Goal: Information Seeking & Learning: Learn about a topic

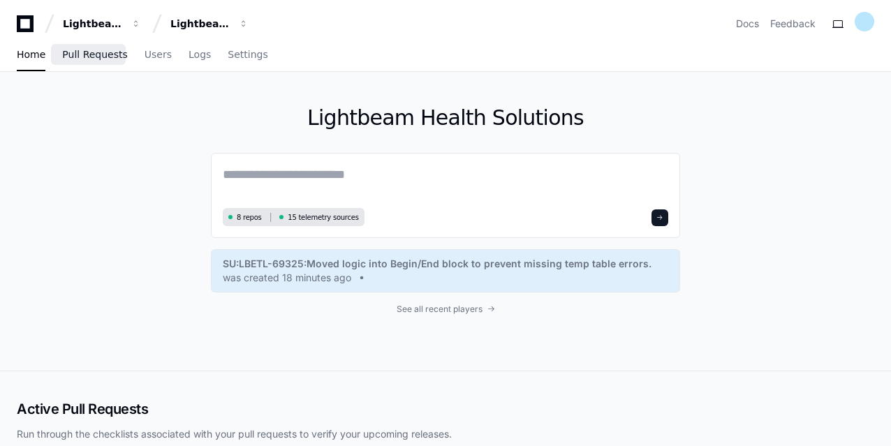
click at [96, 52] on span "Pull Requests" at bounding box center [94, 54] width 65 height 8
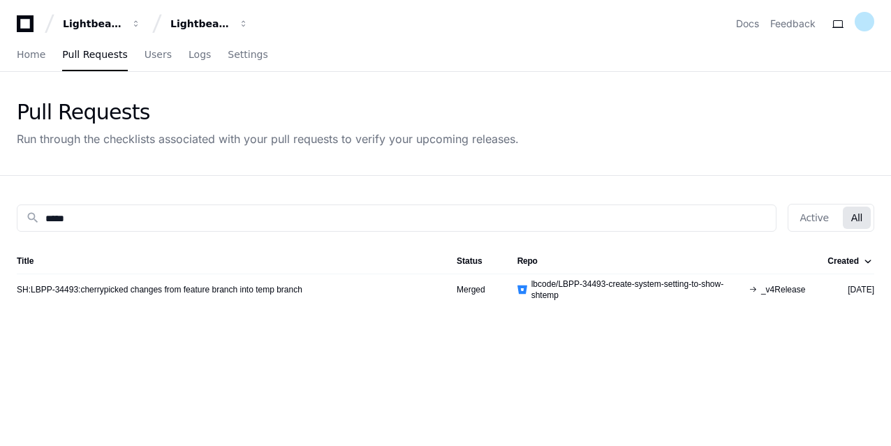
drag, startPoint x: 270, startPoint y: 212, endPoint x: 0, endPoint y: 206, distance: 269.7
click at [0, 206] on div "search ***** Active All Title Status Repo Created SH:LBPP-34493:cherrypicked ch…" at bounding box center [445, 399] width 891 height 446
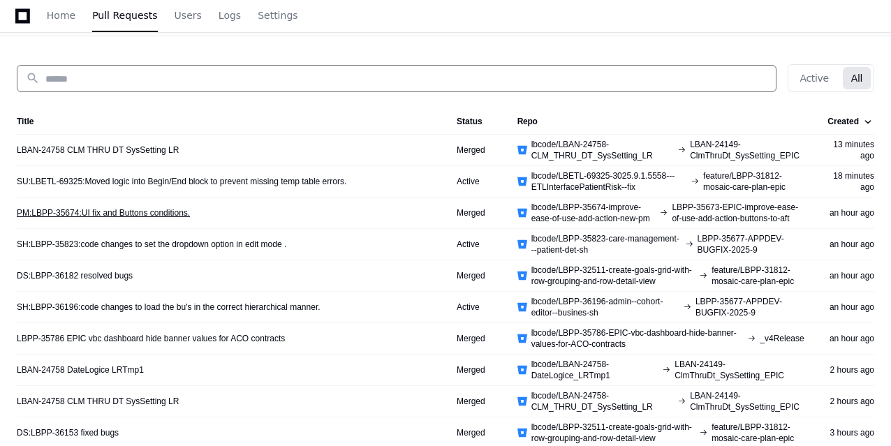
scroll to position [87, 0]
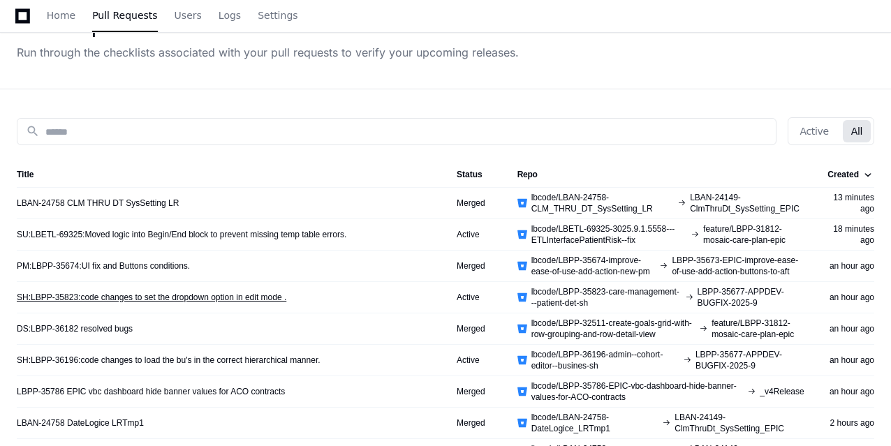
click at [84, 294] on link "SH:LBPP-35823:code changes to set the dropdown option in edit mode ." at bounding box center [152, 297] width 270 height 11
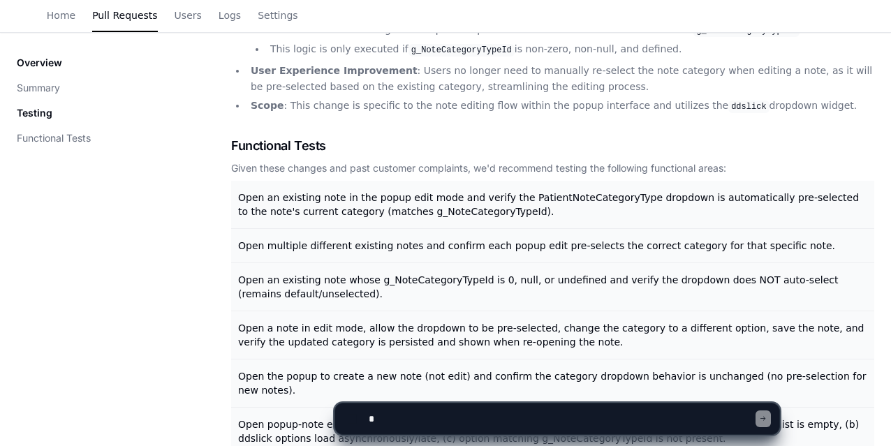
scroll to position [298, 0]
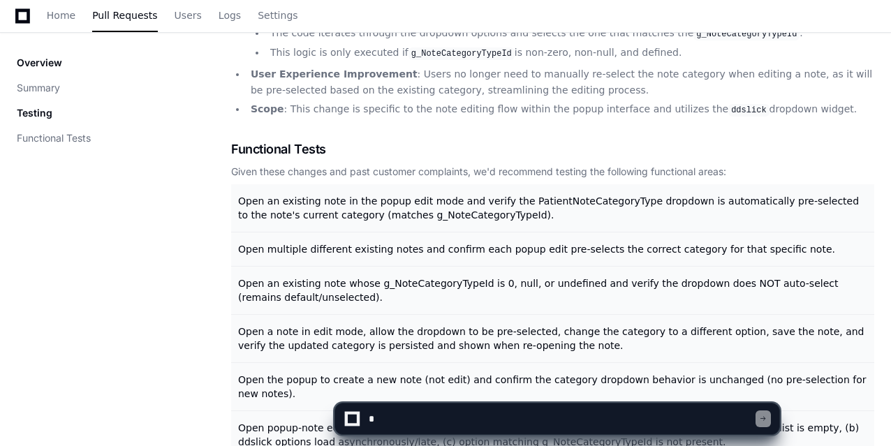
drag, startPoint x: 231, startPoint y: 156, endPoint x: 333, endPoint y: 161, distance: 102.8
click at [333, 161] on div "Overview Summary Testing Functional Tests Summary Functionality Change : When e…" at bounding box center [446, 256] width 858 height 625
click at [365, 252] on span "Open multiple different existing notes and confirm each popup edit pre-selects …" at bounding box center [536, 249] width 597 height 11
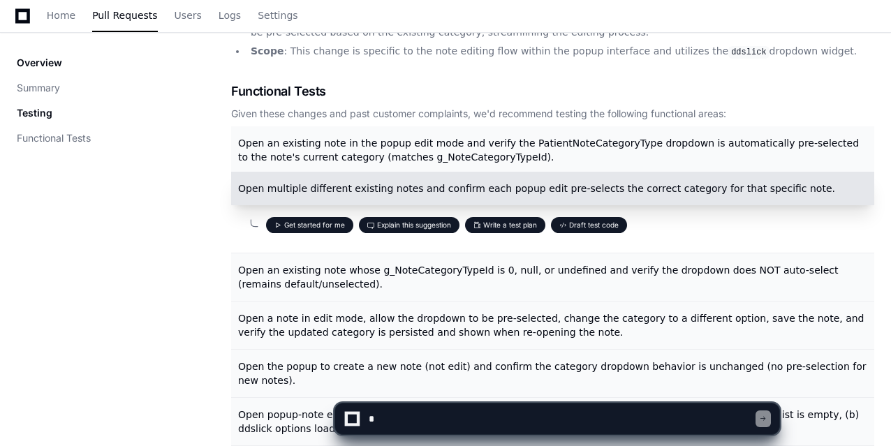
scroll to position [357, 0]
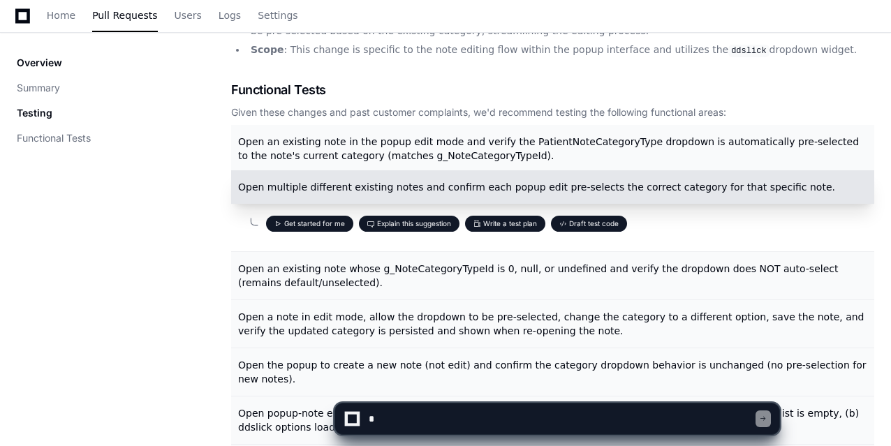
click at [157, 252] on div "Overview Summary Testing Functional Tests" at bounding box center [124, 220] width 214 height 670
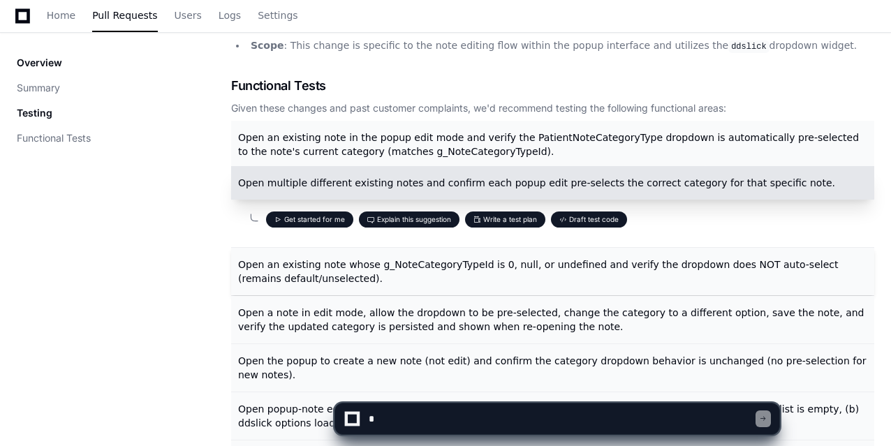
scroll to position [545, 0]
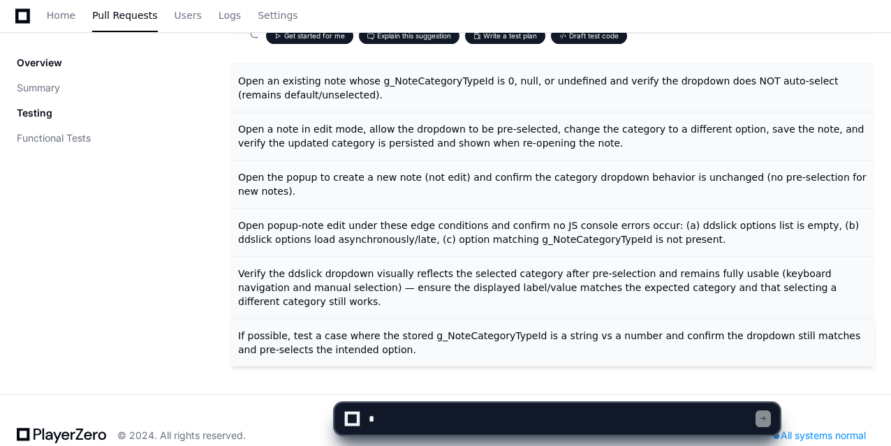
click at [331, 329] on p "If possible, test a case where the stored g_NoteCategoryTypeId is a string vs a…" at bounding box center [554, 343] width 632 height 28
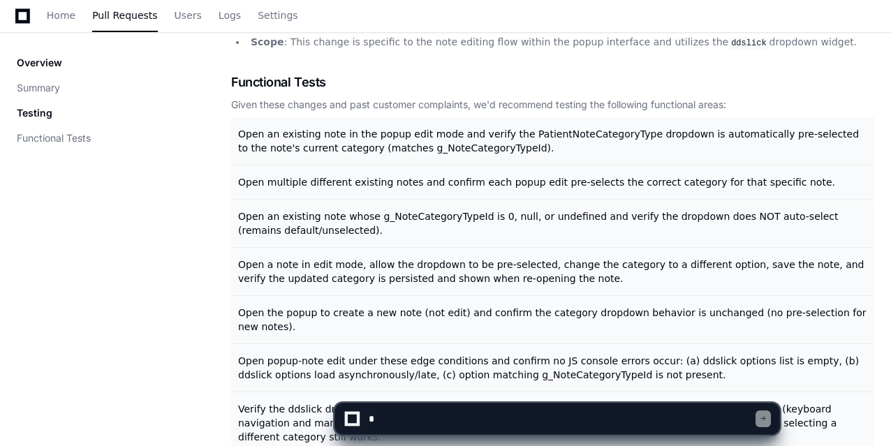
scroll to position [355, 0]
